Goal: Task Accomplishment & Management: Complete application form

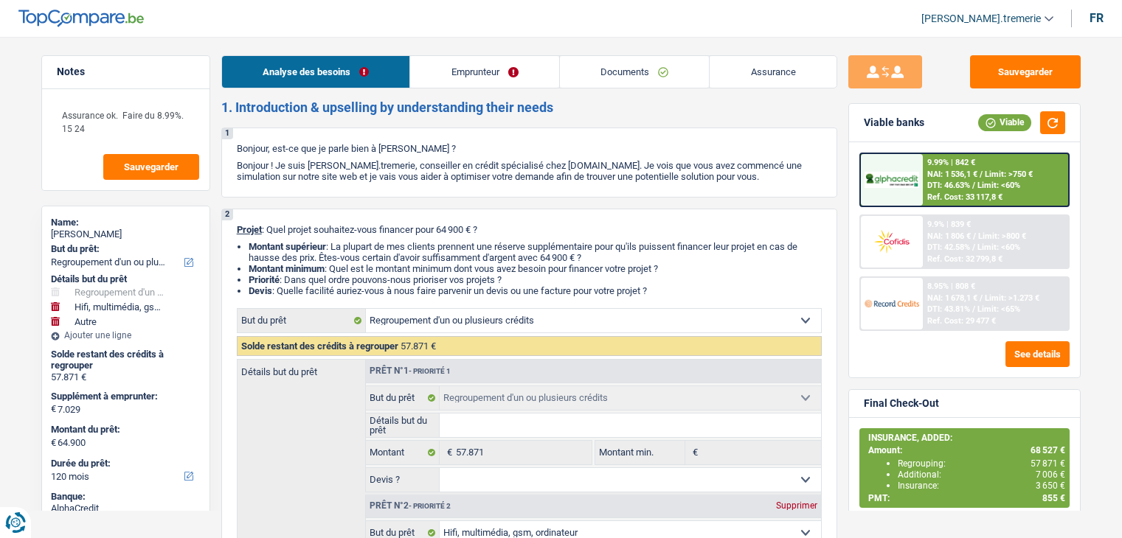
select select "refinancing"
select select "tech"
select select "other"
select select "120"
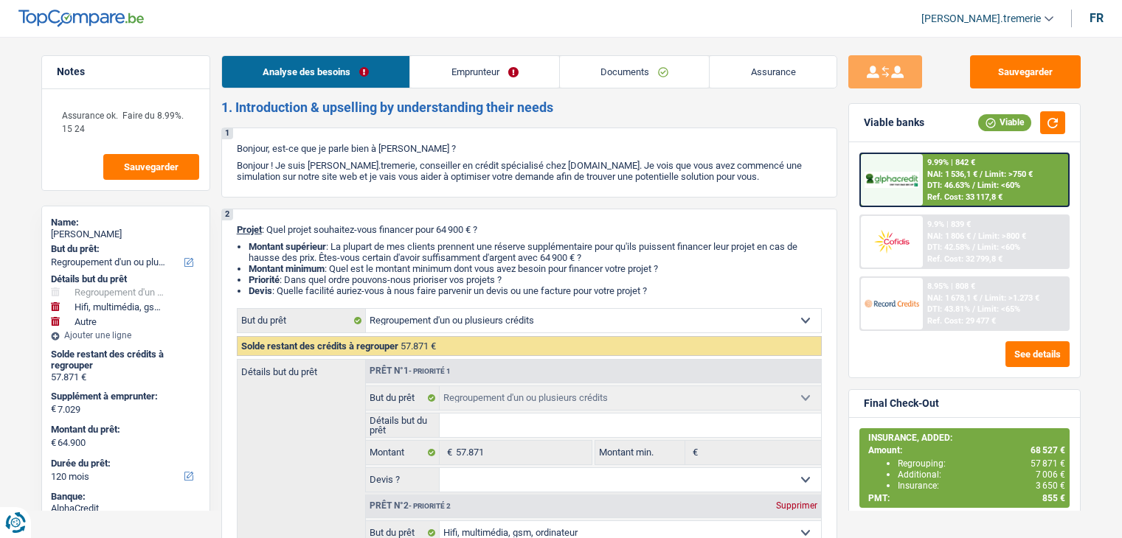
select select "refinancing"
select select "tech"
select select "yes"
select select "other"
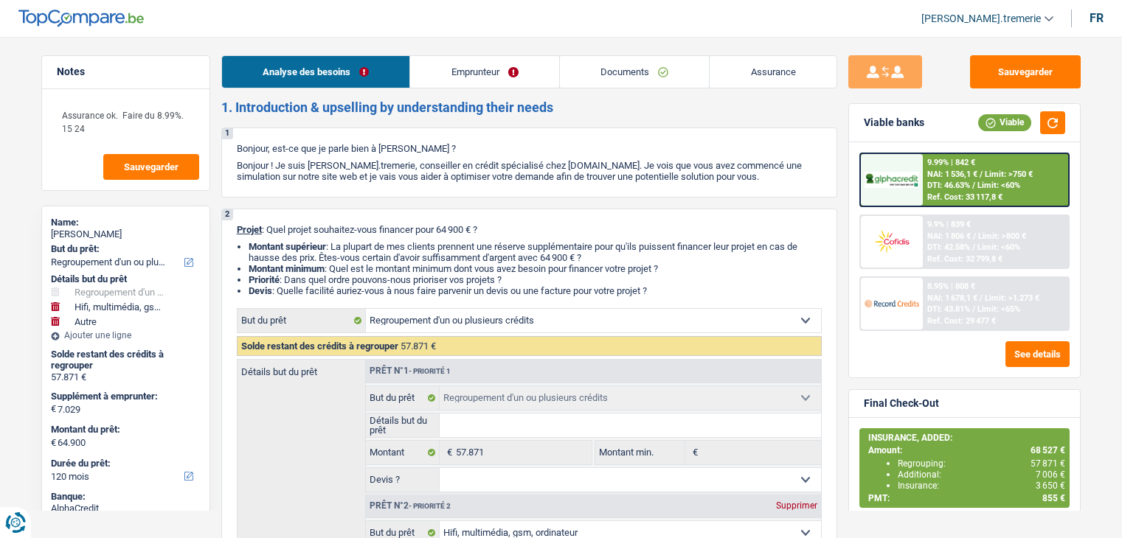
select select "120"
select select "worker"
select select "familyAllowances"
select select "netSalary"
select select "mealVouchers"
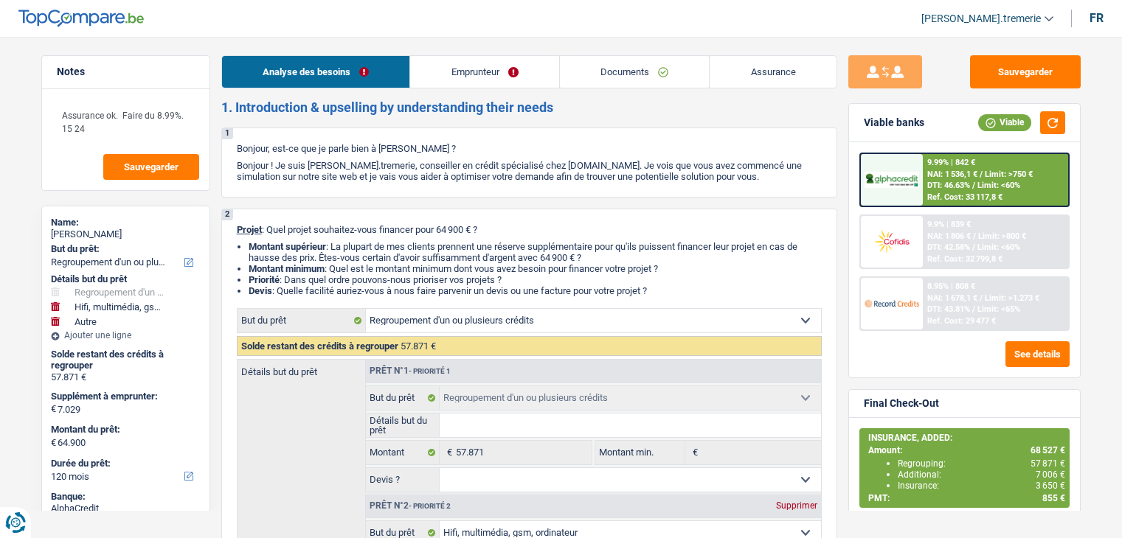
select select "rents"
select select "personalLoan"
select select "homeFurnishingOrRelocation"
select select "120"
select select "carLoan"
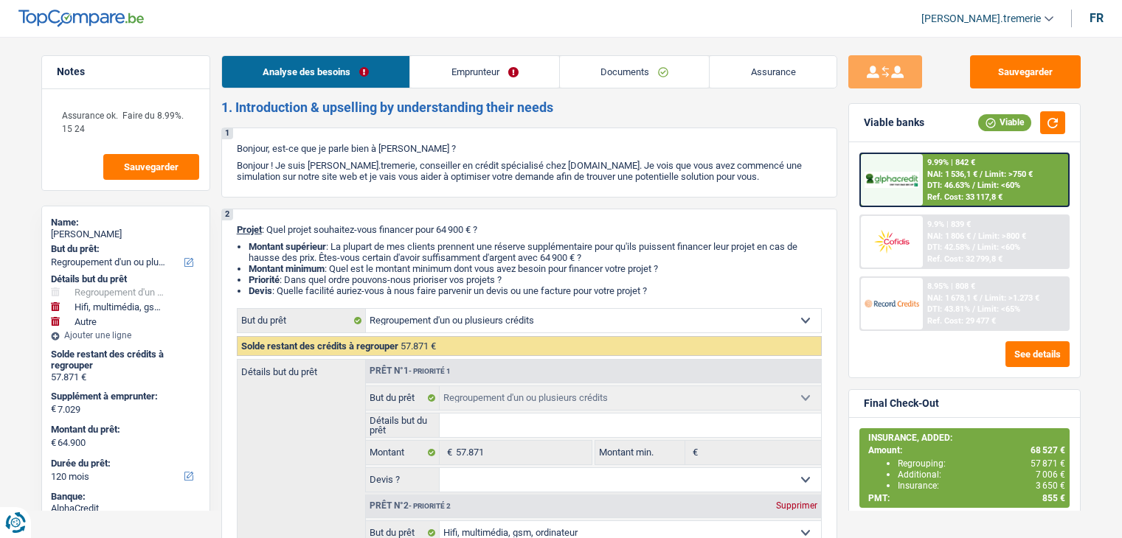
select select "60"
select select "refinancing"
select select "tech"
select select "yes"
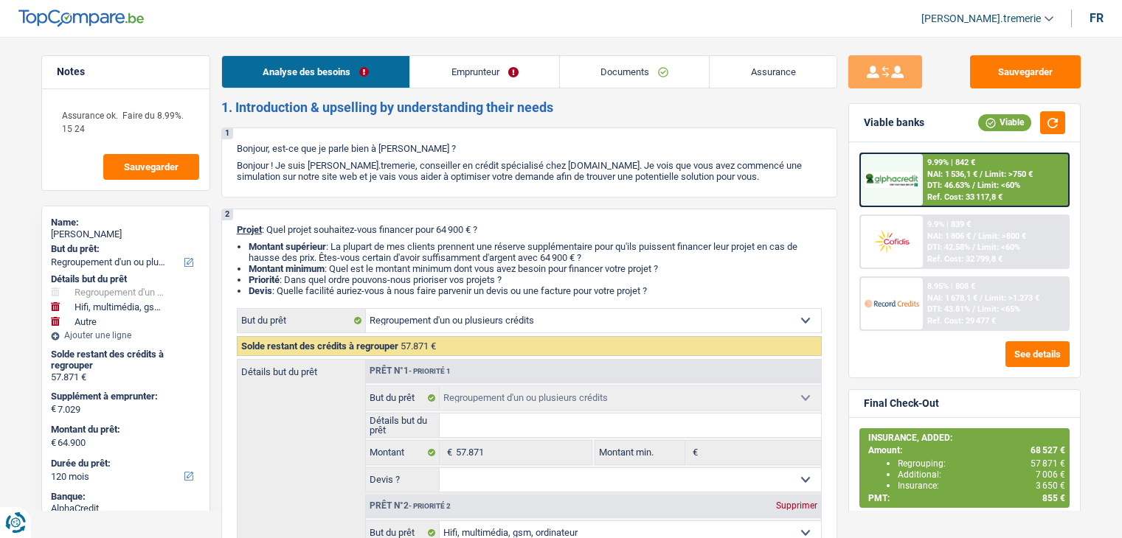
select select "other"
select select "120"
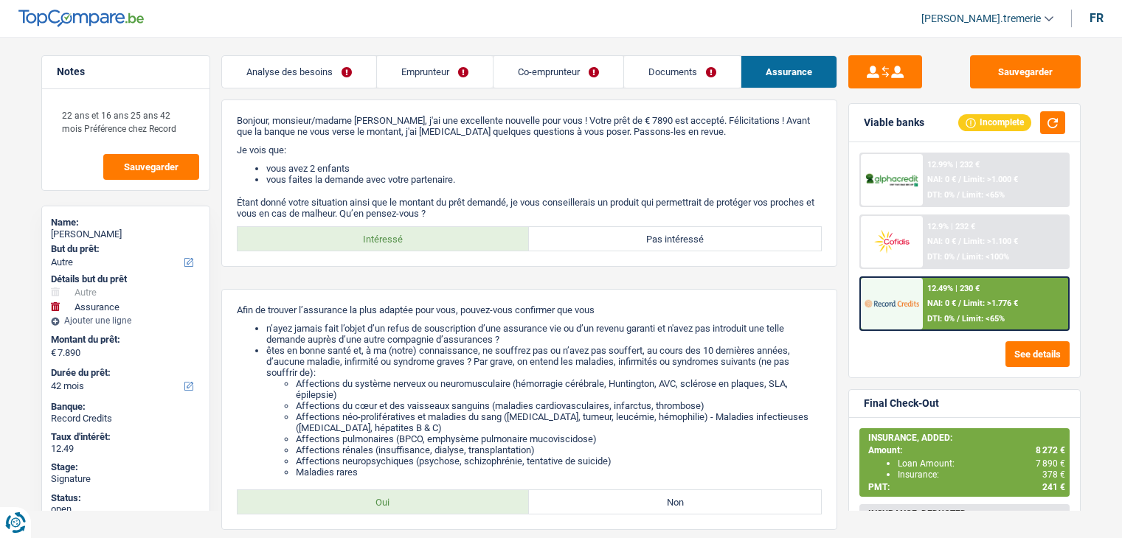
select select "other"
select select "insurance"
select select "42"
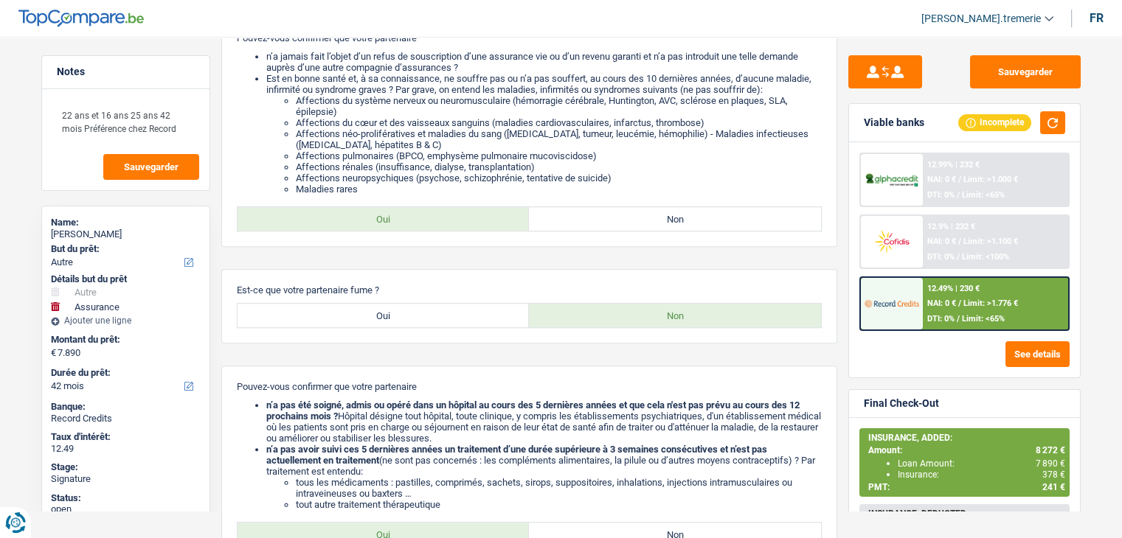
scroll to position [851, 0]
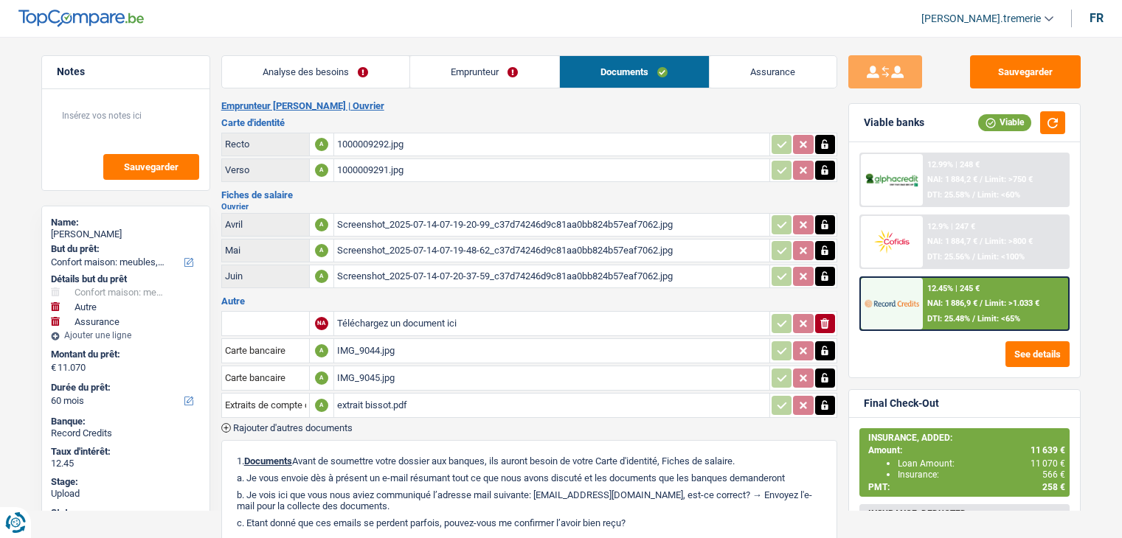
select select "household"
select select "other"
select select "insurance"
select select "60"
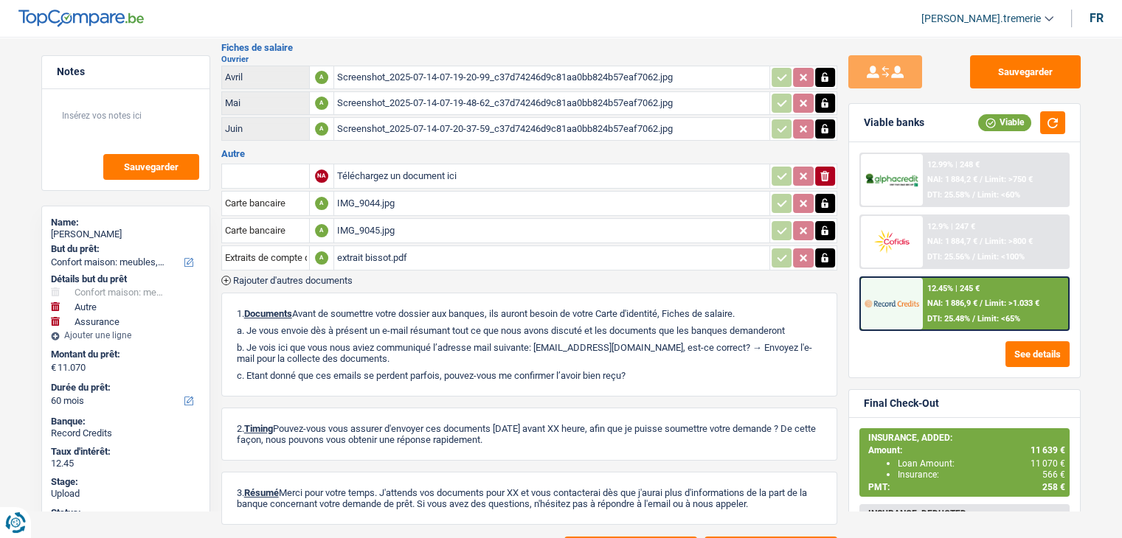
scroll to position [149, 0]
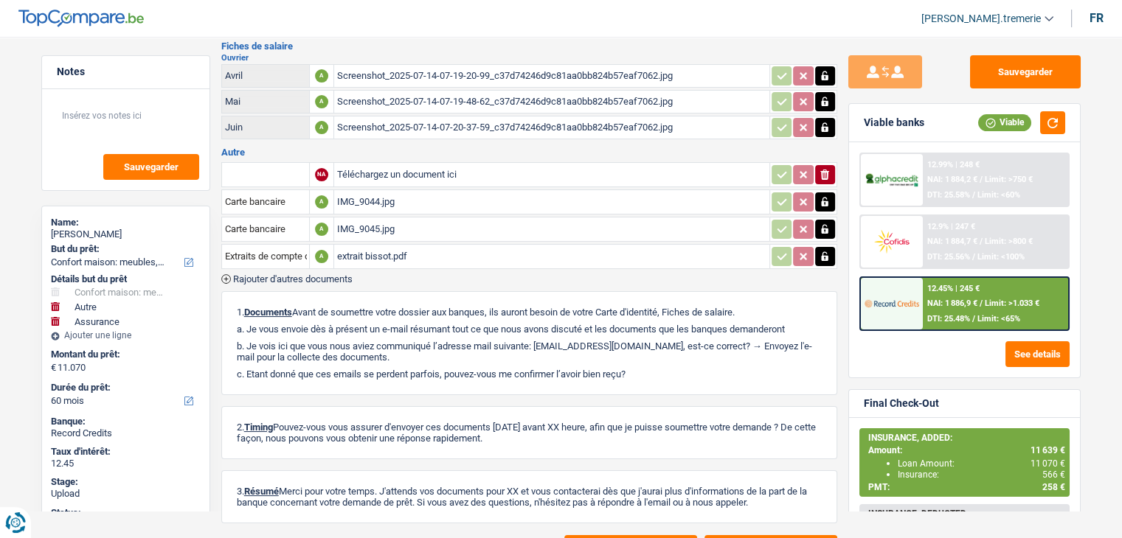
click at [269, 274] on span "Rajouter d'autres documents" at bounding box center [292, 279] width 119 height 10
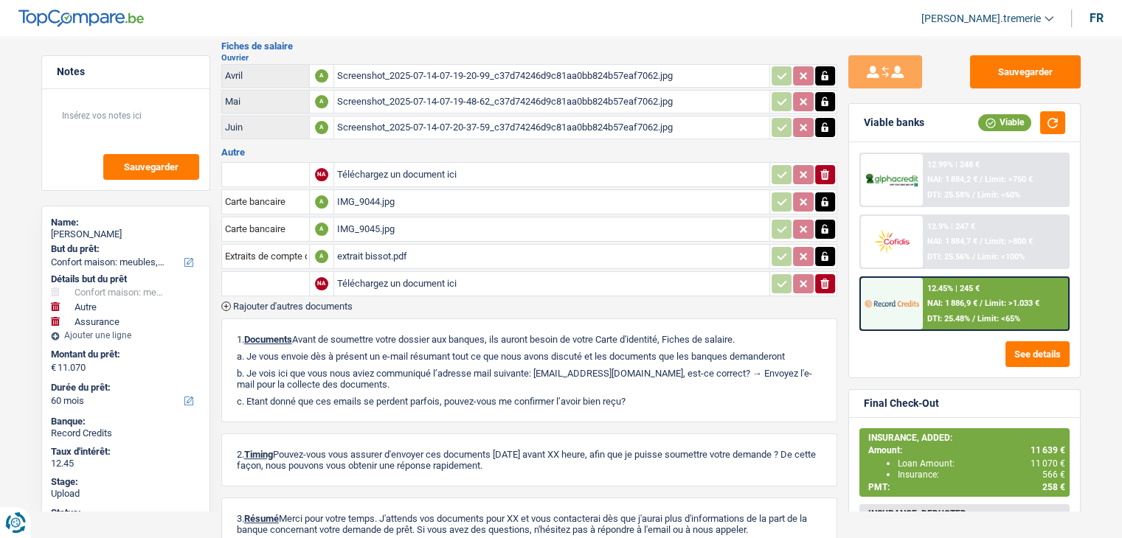
click at [289, 272] on input "text" at bounding box center [265, 284] width 81 height 24
click at [310, 325] on li "Attestation de votre employeur" at bounding box center [314, 331] width 170 height 18
type input "Attestation de votre employeur"
click at [378, 285] on input "Téléchargez un document ici" at bounding box center [551, 284] width 429 height 22
type input "C:\fakepath\Screenshot_2025-08-13-15-57-36-11_c37d74246d9c81aa0bb824b57eaf7062.…"
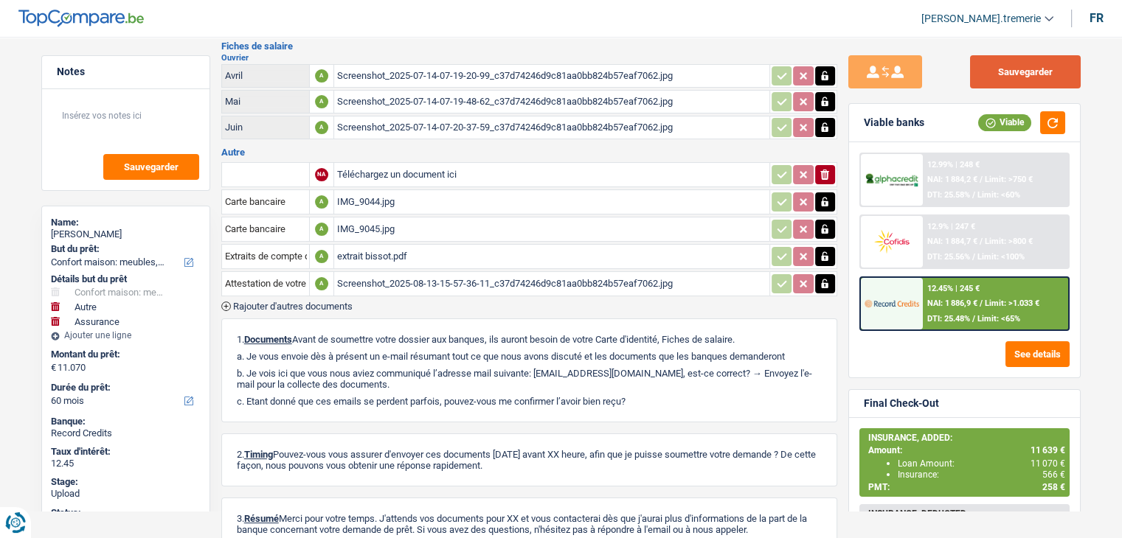
click at [1005, 72] on button "Sauvegarder" at bounding box center [1025, 71] width 111 height 33
click at [1013, 73] on button "Sauvegarder" at bounding box center [1025, 71] width 111 height 33
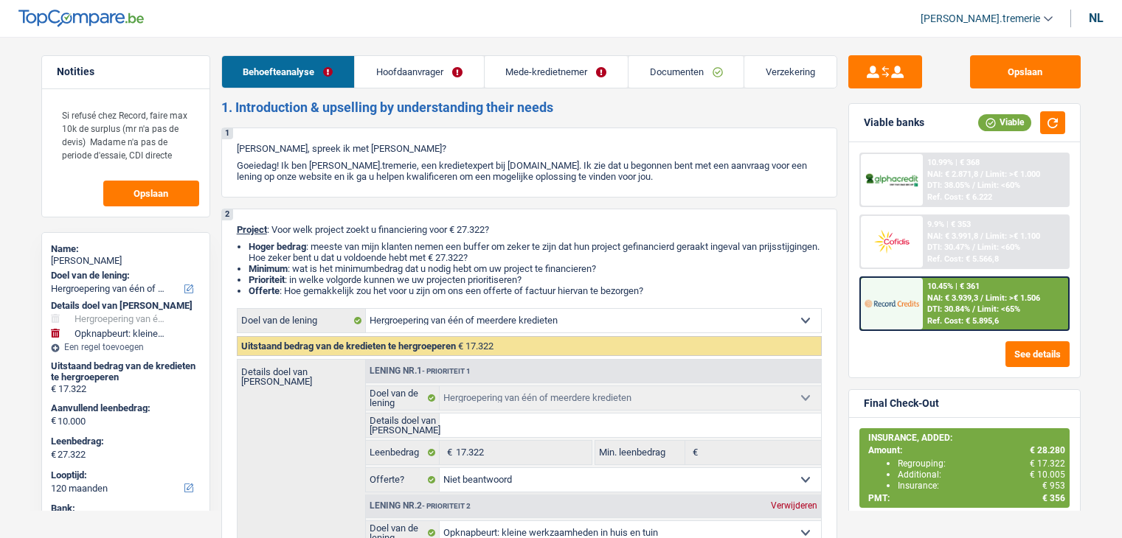
select select "refinancing"
select select "houseOrGarden"
select select "120"
select select "refinancing"
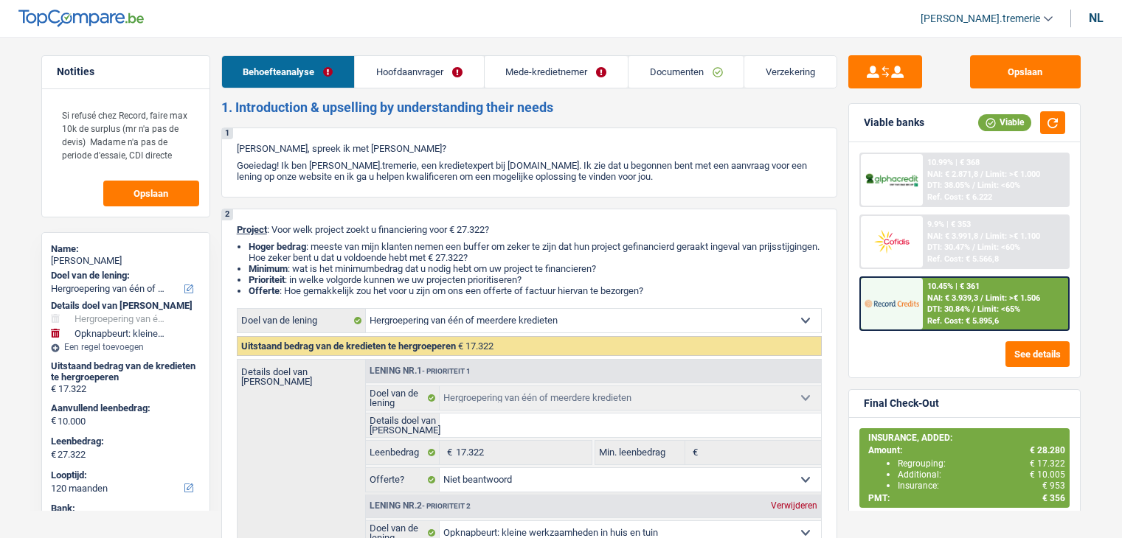
select select "refinancing"
select select "not_answered"
select select "houseOrGarden"
select select "false"
select select "120"
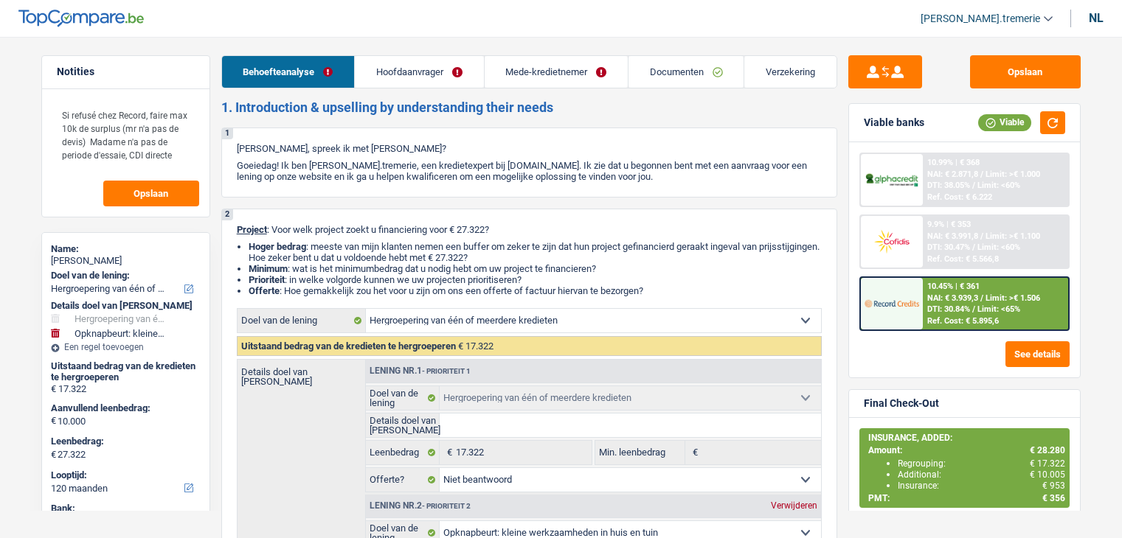
select select "privateEmployee"
select select "netSalary"
select select "mealVouchers"
select select "other"
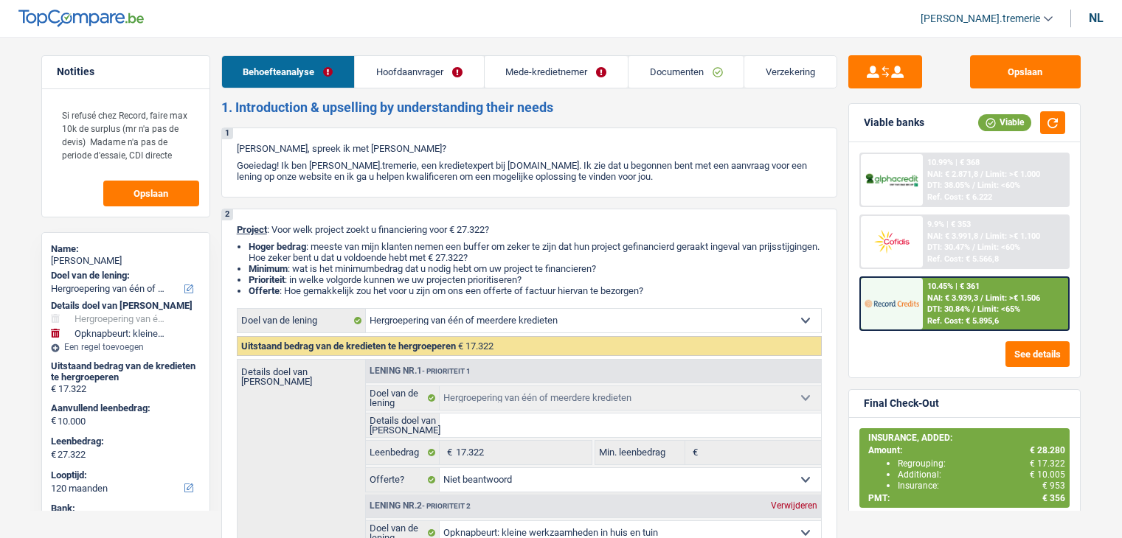
select select "netSalary"
select select "mealVouchers"
select select "ownerWithMortgage"
select select "mortgage"
select select "300"
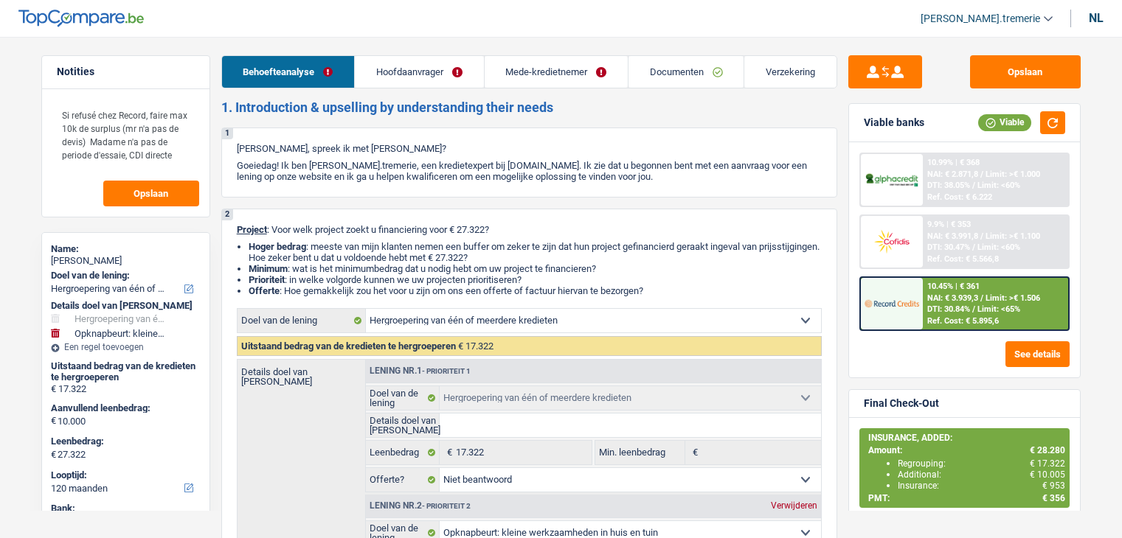
select select "cardOrCredit"
select select "personalLoan"
select select "loanRepayment"
select select "60"
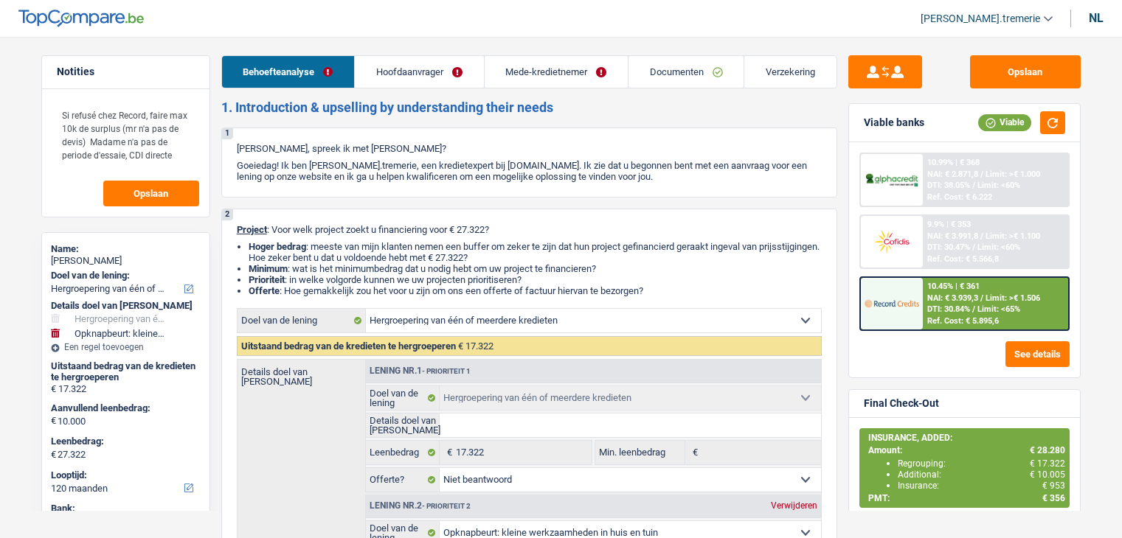
select select "personalLoan"
select select "loanRepayment"
select select "24"
select select "carLoan"
select select "36"
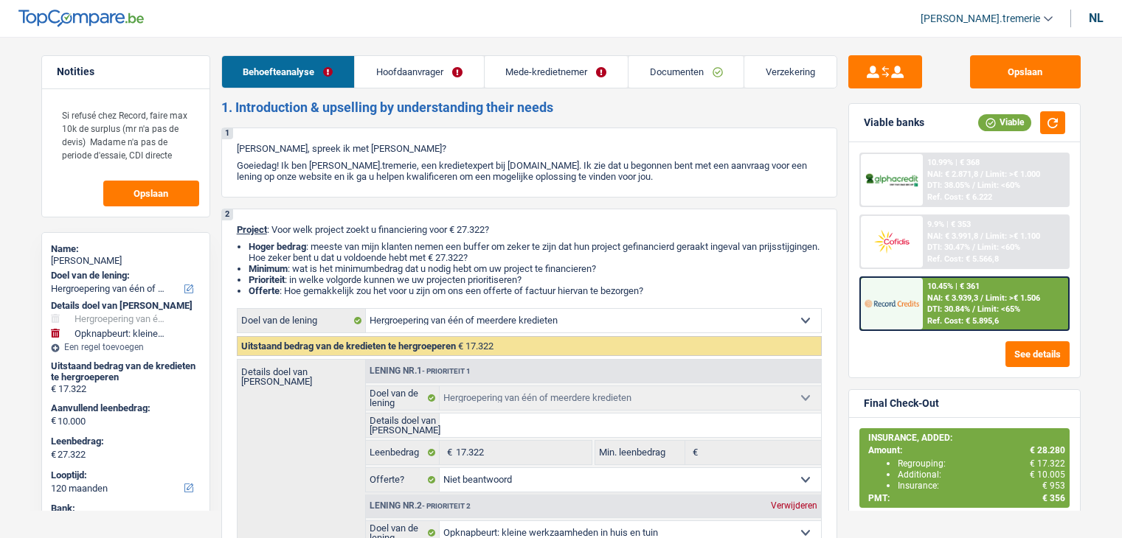
select select "refinancing"
select select "not_answered"
select select "houseOrGarden"
select select "false"
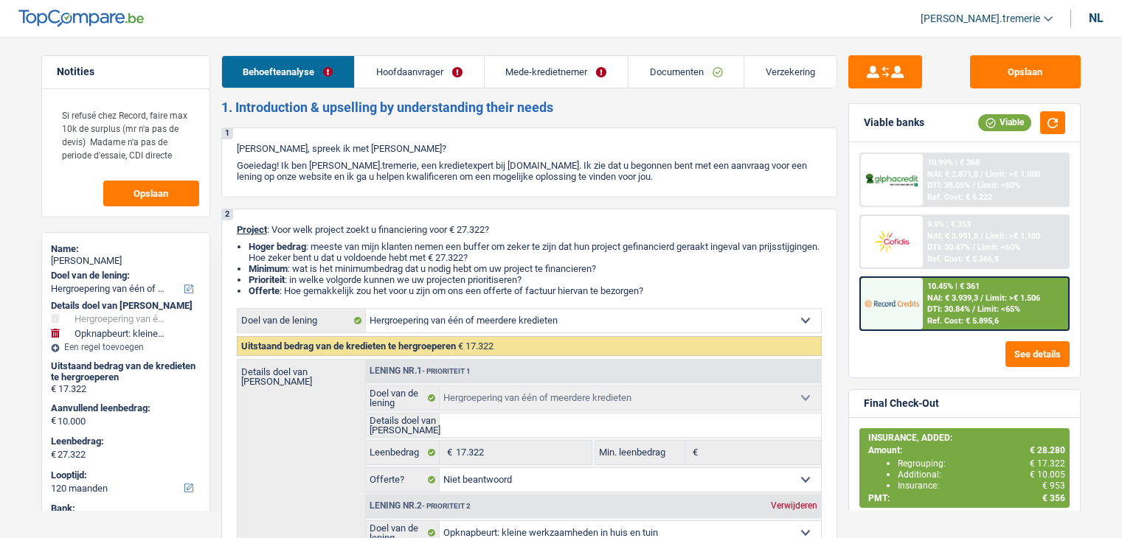
select select "120"
drag, startPoint x: 0, startPoint y: 0, endPoint x: 680, endPoint y: 83, distance: 684.9
click at [680, 83] on link "Documenten" at bounding box center [685, 72] width 115 height 32
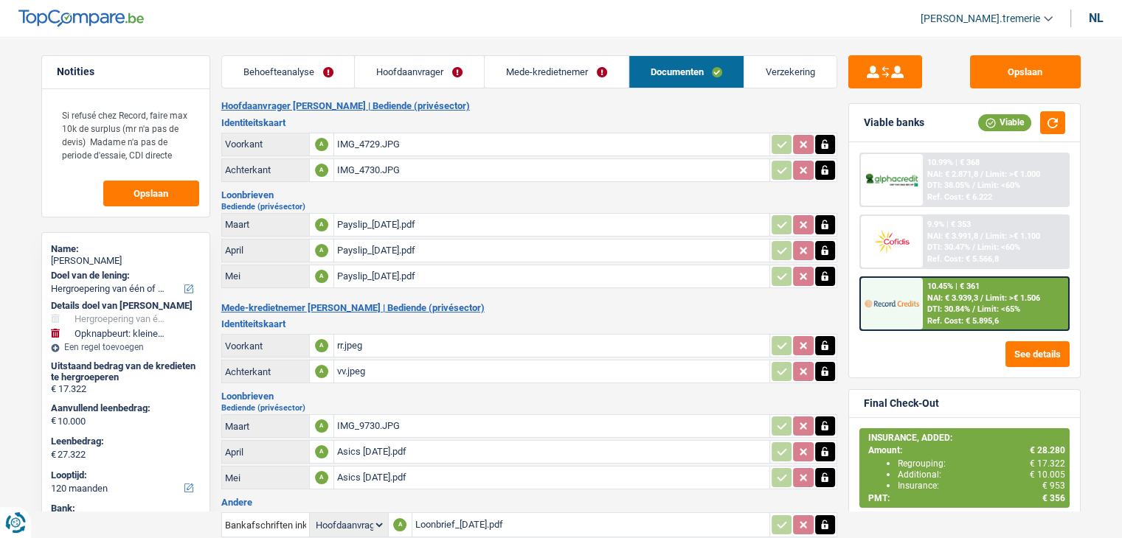
click at [324, 78] on link "Behoefteanalyse" at bounding box center [288, 72] width 133 height 32
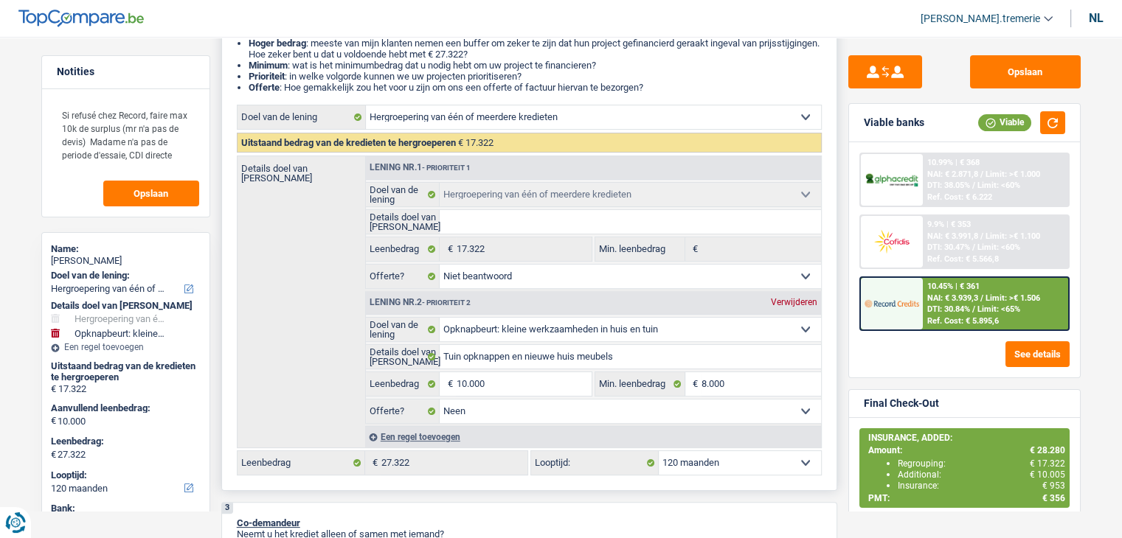
scroll to position [202, 0]
